Goal: Register for event/course

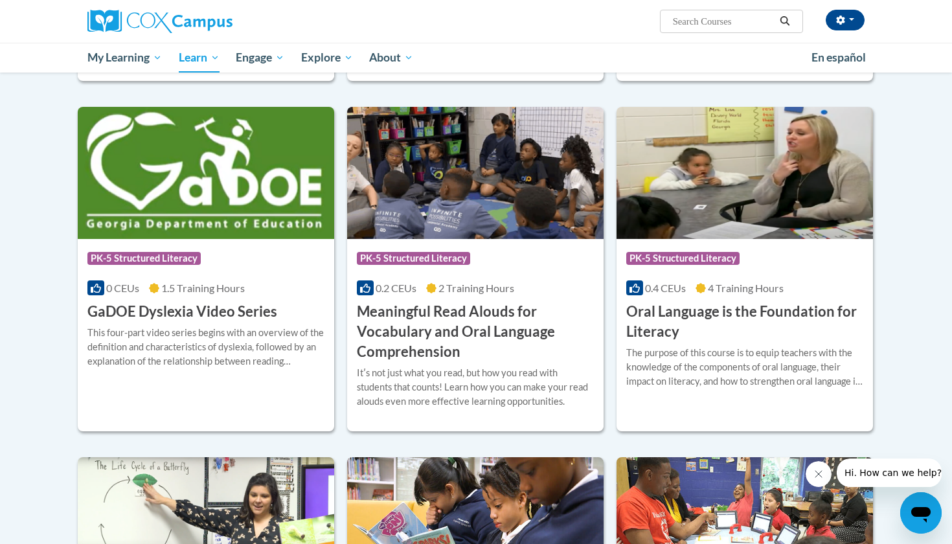
scroll to position [718, 0]
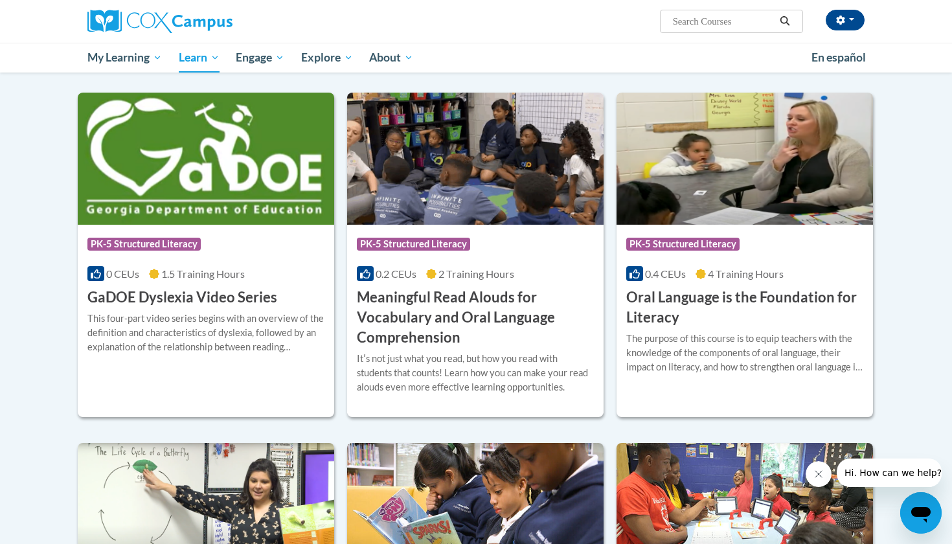
click at [753, 309] on h3 "Oral Language is the Foundation for Literacy" at bounding box center [744, 308] width 237 height 40
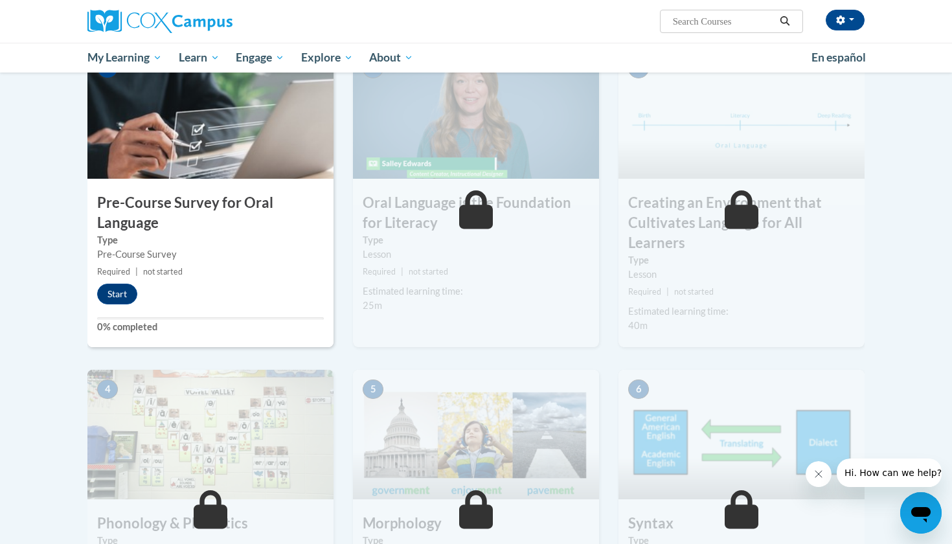
scroll to position [282, 0]
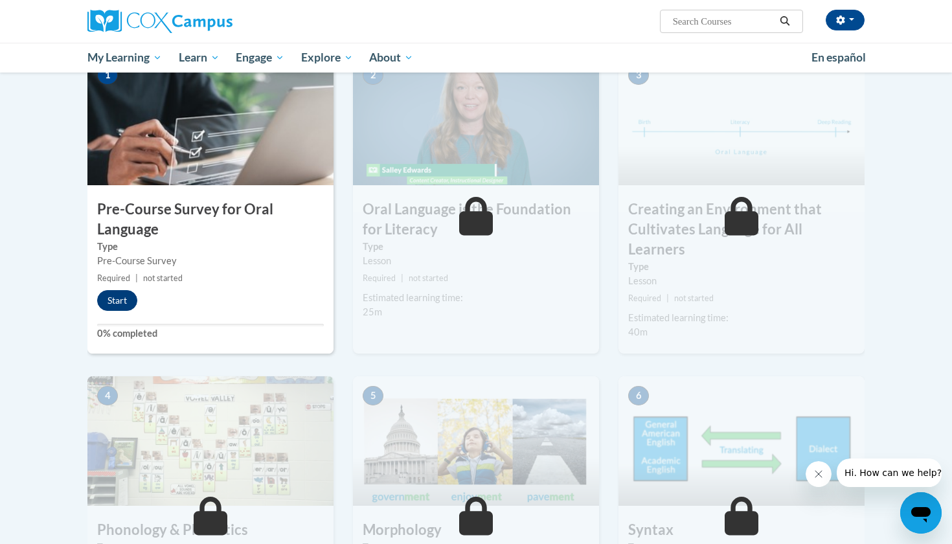
click at [115, 302] on button "Start" at bounding box center [117, 300] width 40 height 21
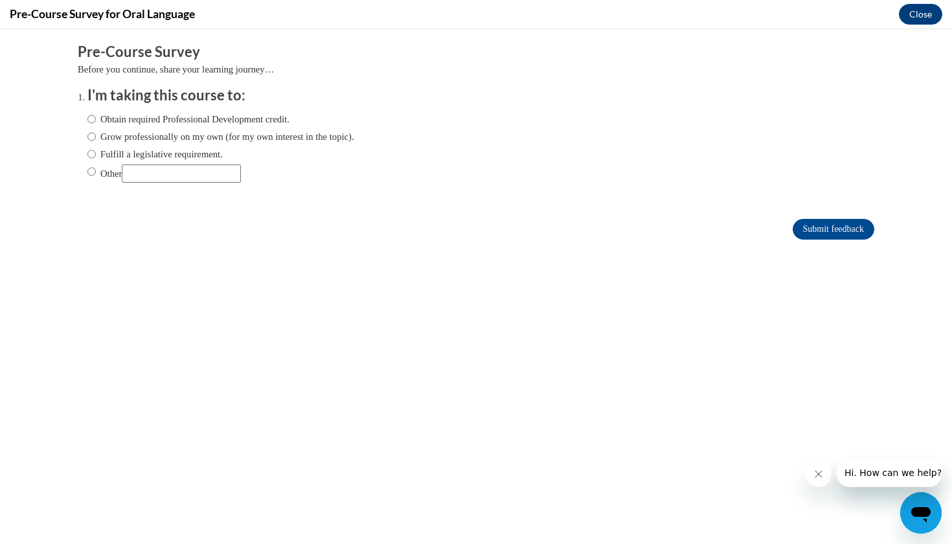
scroll to position [0, 0]
click at [95, 117] on input "Obtain required Professional Development credit." at bounding box center [91, 119] width 8 height 14
radio input "true"
click at [854, 229] on input "Submit feedback" at bounding box center [834, 229] width 82 height 21
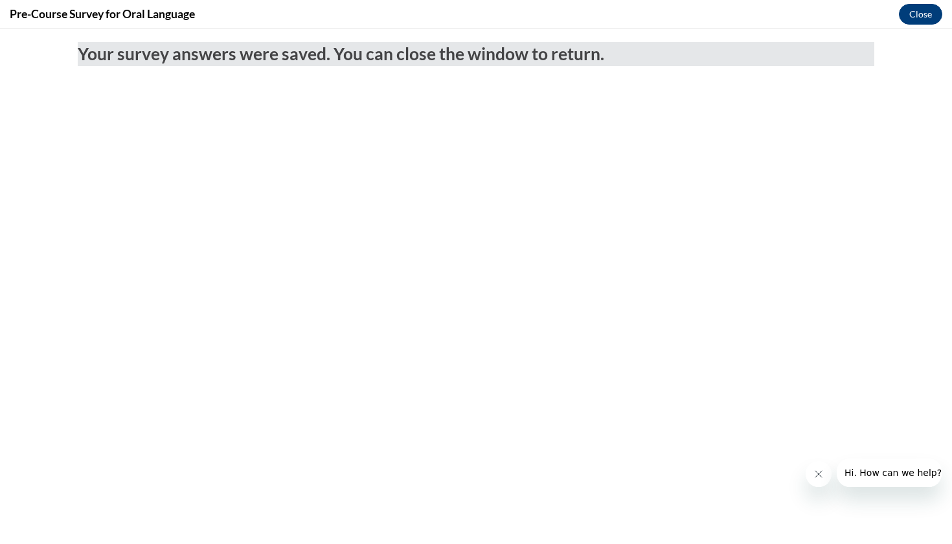
click at [926, 16] on button "Close" at bounding box center [920, 14] width 43 height 21
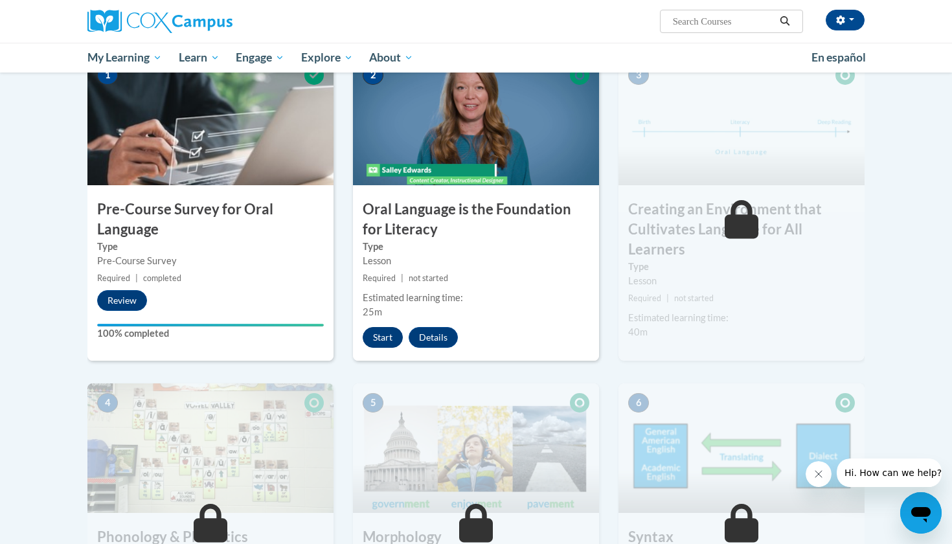
click at [393, 340] on button "Start" at bounding box center [383, 337] width 40 height 21
